Goal: Task Accomplishment & Management: Manage account settings

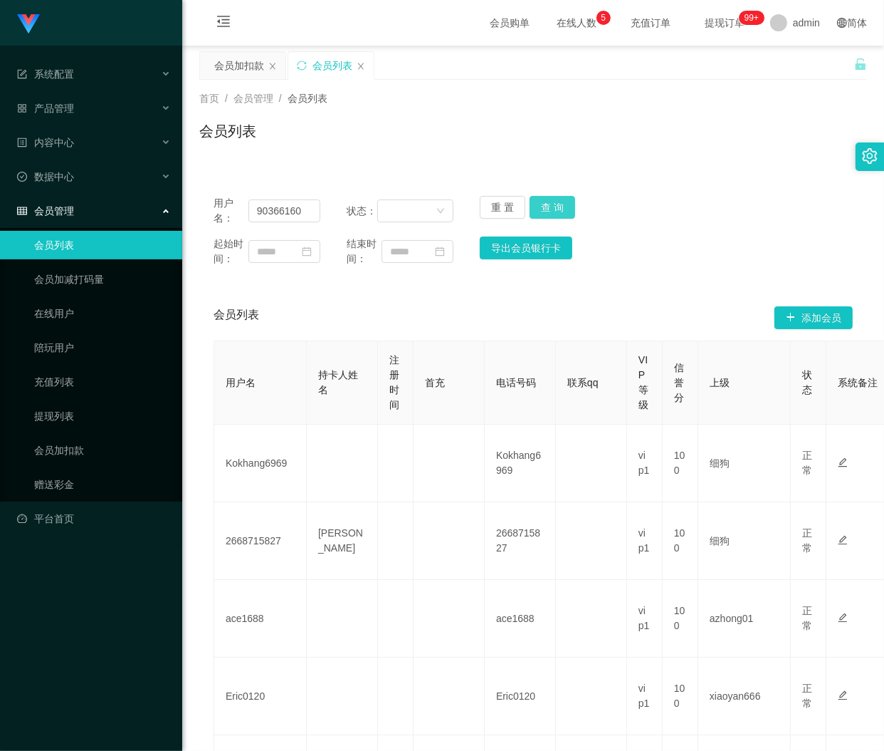
type input "90366160"
click at [560, 202] on button "查 询" at bounding box center [553, 207] width 46 height 23
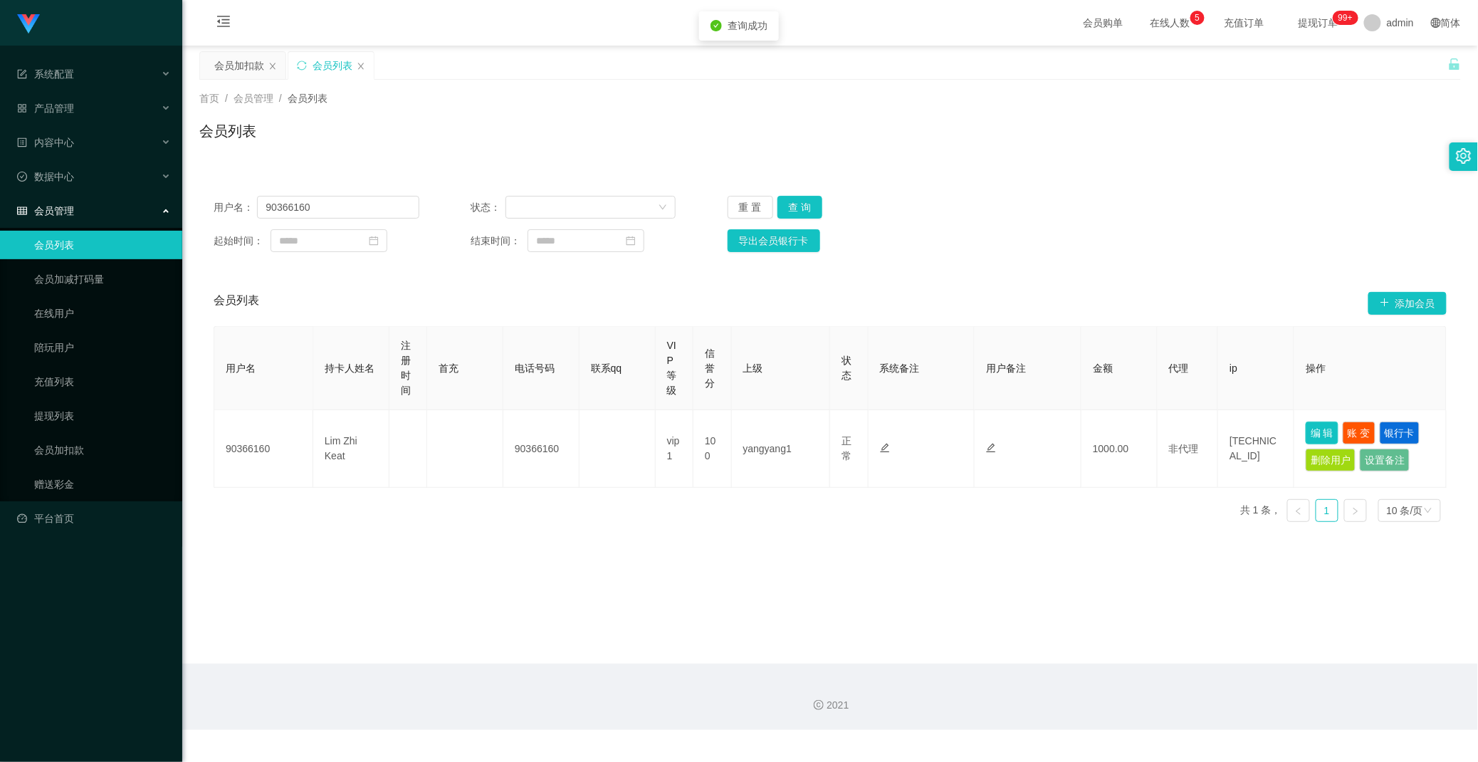
drag, startPoint x: 1315, startPoint y: 427, endPoint x: 1301, endPoint y: 424, distance: 14.0
click at [884, 423] on button "编 辑" at bounding box center [1322, 433] width 33 height 23
type input "90366160"
type input "Lim Zhi Keat"
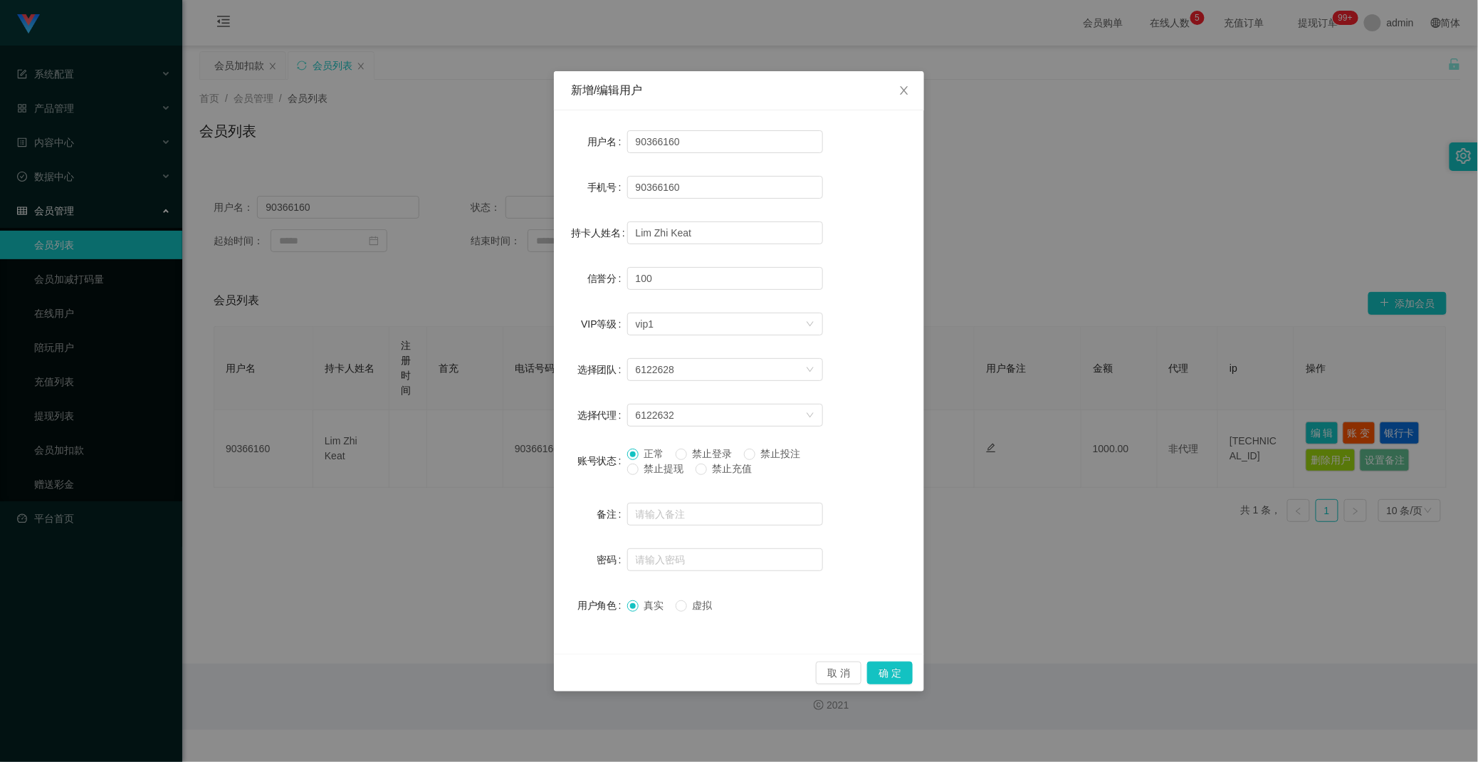
click at [636, 475] on label "禁止提现" at bounding box center [658, 468] width 63 height 15
click at [883, 668] on button "确 定" at bounding box center [890, 673] width 46 height 23
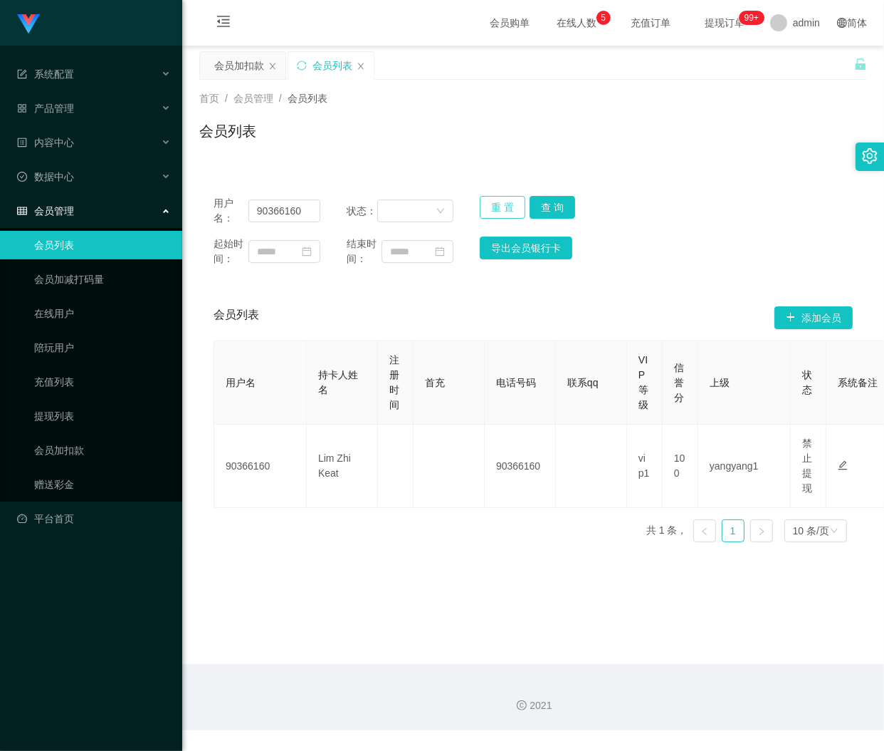
click at [506, 204] on button "重 置" at bounding box center [503, 207] width 46 height 23
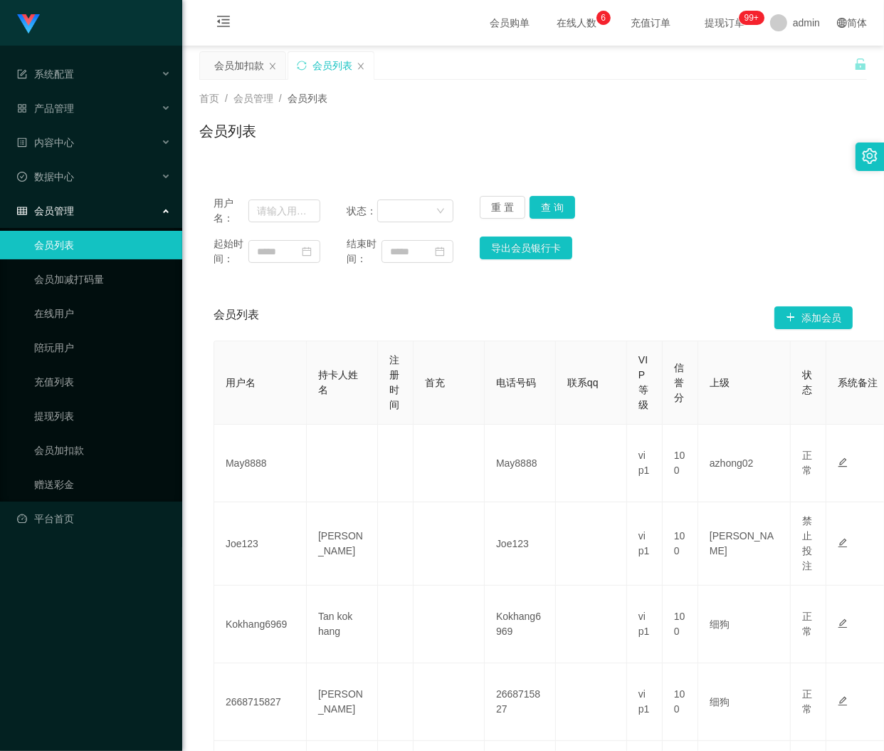
click at [43, 599] on div "系统配置 产品管理 内容中心 数据中心 会员管理 会员列表 会员加减打码量 在线用户 陪玩用户 充值列表 提现列表 会员加扣款 赠送彩金 平台首页" at bounding box center [91, 375] width 182 height 751
